Goal: Task Accomplishment & Management: Use online tool/utility

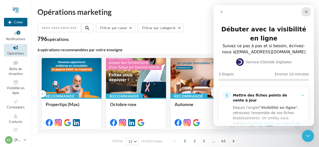
click at [308, 12] on div "Fermer" at bounding box center [305, 11] width 9 height 9
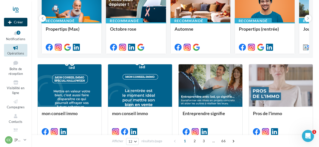
click at [14, 23] on button "Créer" at bounding box center [15, 22] width 23 height 9
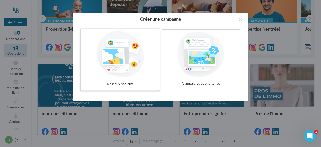
click at [130, 61] on div at bounding box center [120, 54] width 75 height 46
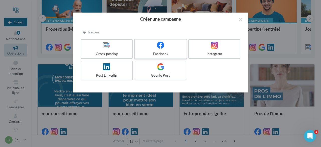
click at [157, 41] on label "Facebook" at bounding box center [160, 49] width 53 height 20
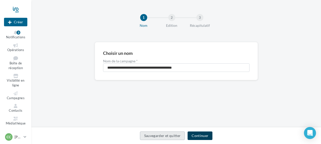
click at [200, 136] on button "Continuer" at bounding box center [200, 136] width 25 height 9
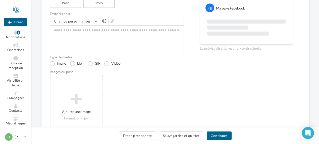
scroll to position [75, 0]
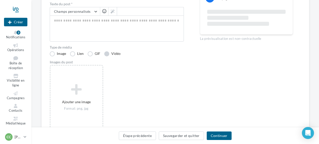
click at [108, 55] on label "Vidéo" at bounding box center [112, 53] width 16 height 5
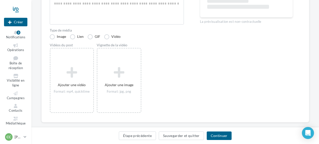
scroll to position [100, 0]
